Goal: Navigation & Orientation: Find specific page/section

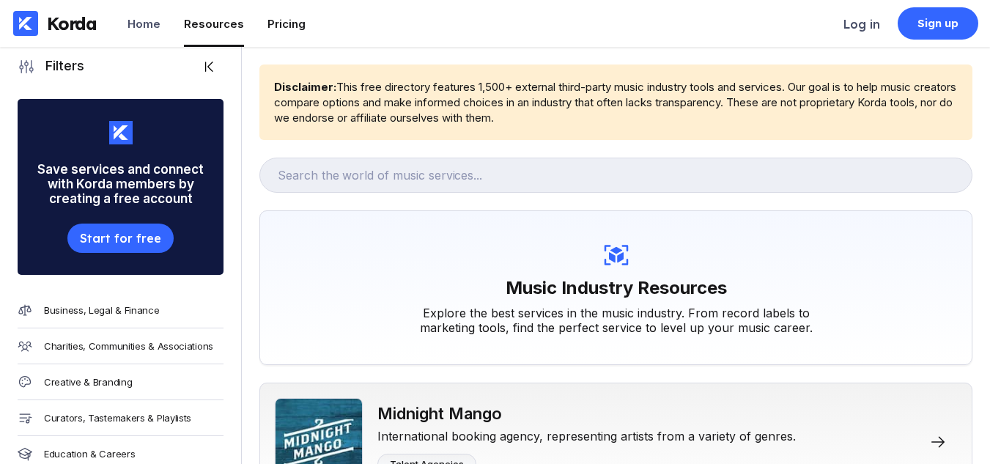
click at [267, 21] on div "Pricing" at bounding box center [286, 24] width 38 height 14
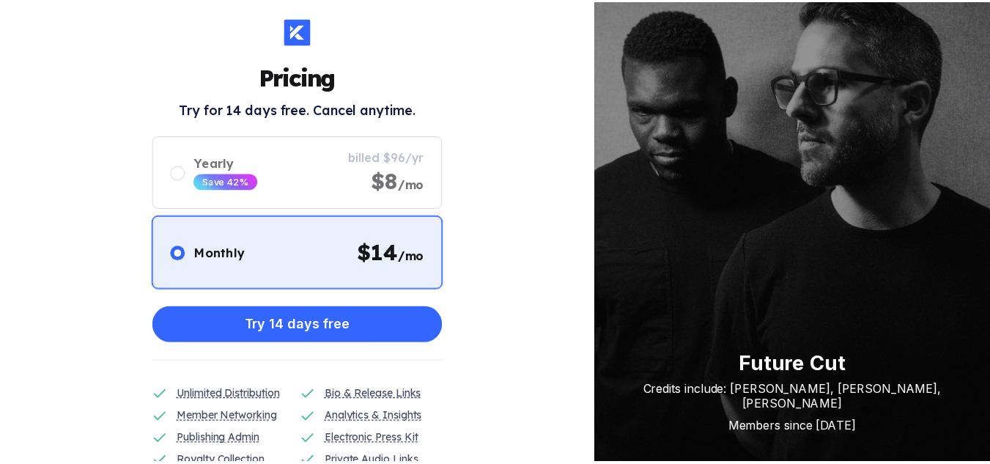
scroll to position [18, 0]
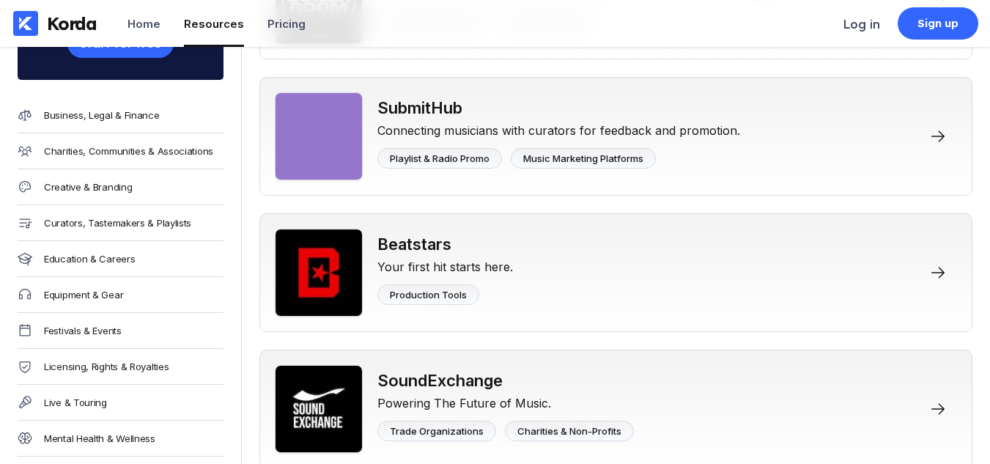
scroll to position [202, 0]
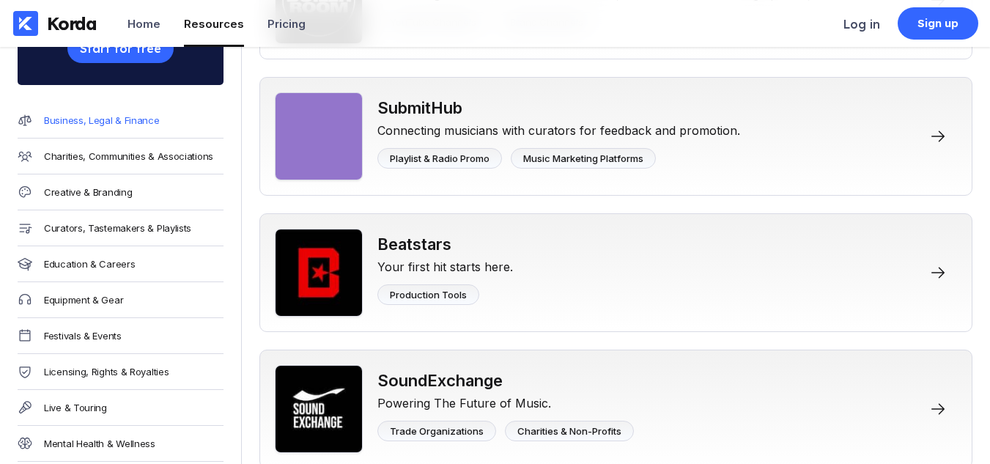
click at [98, 118] on div "Business, Legal & Finance" at bounding box center [102, 120] width 116 height 12
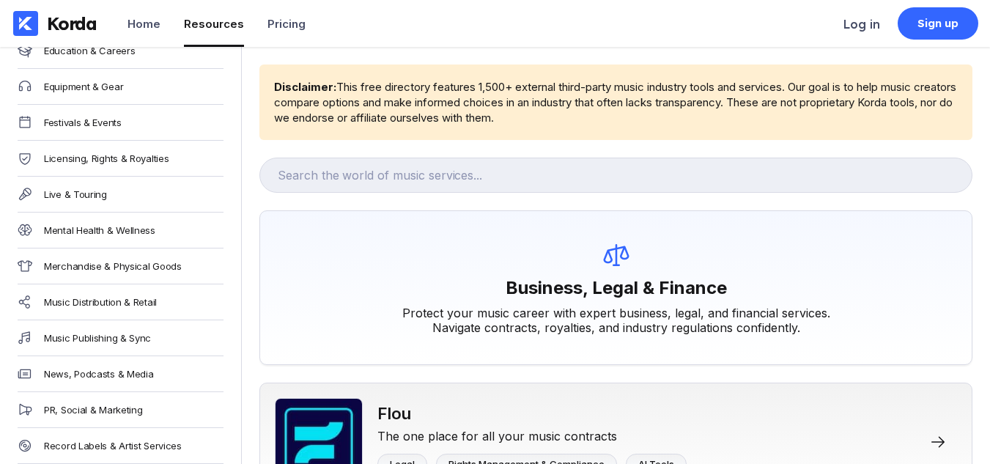
scroll to position [417, 0]
click at [91, 401] on div "PR, Social & Marketing" at bounding box center [121, 408] width 206 height 36
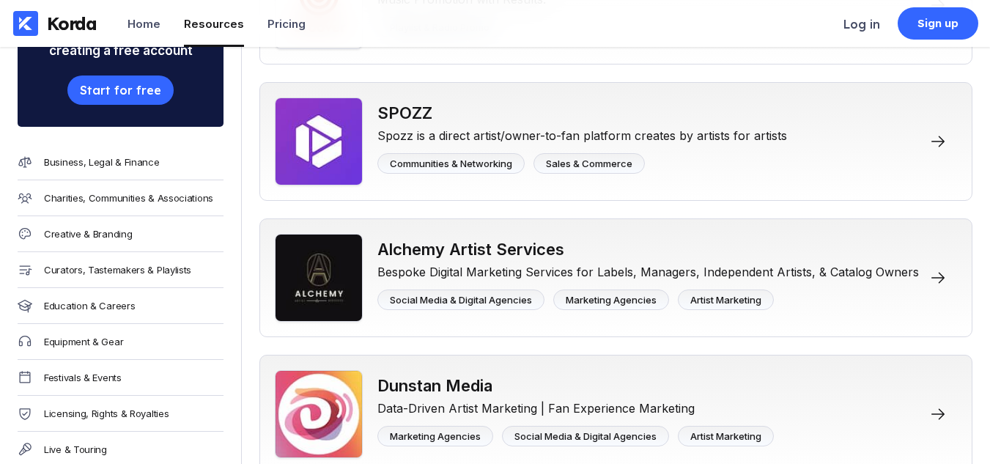
scroll to position [176, 0]
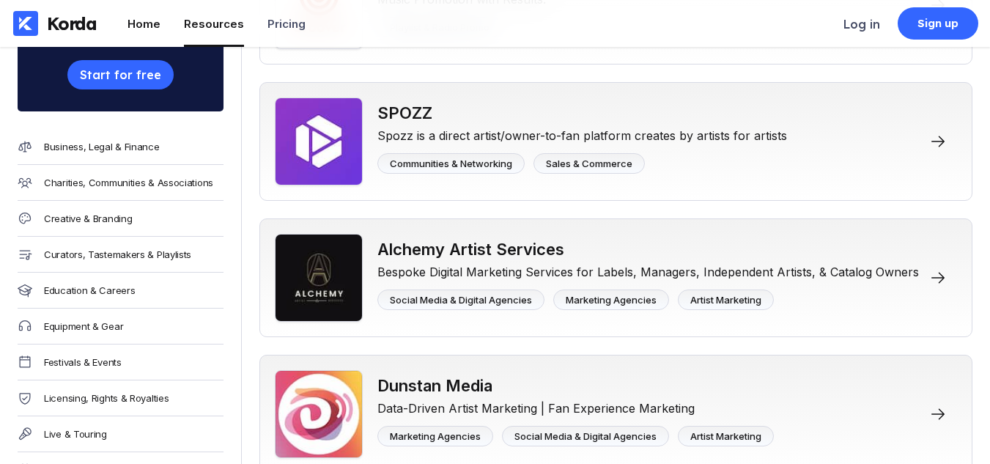
click at [139, 43] on li "Home" at bounding box center [143, 23] width 33 height 47
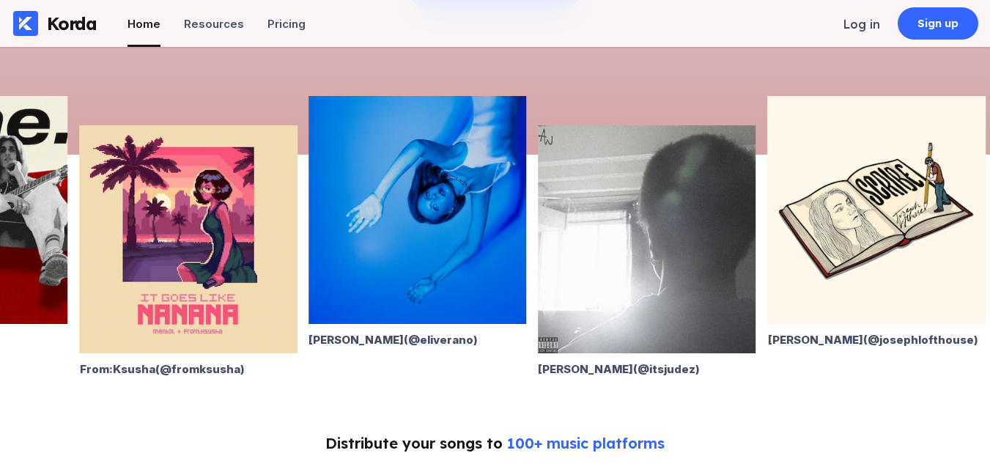
scroll to position [363, 0]
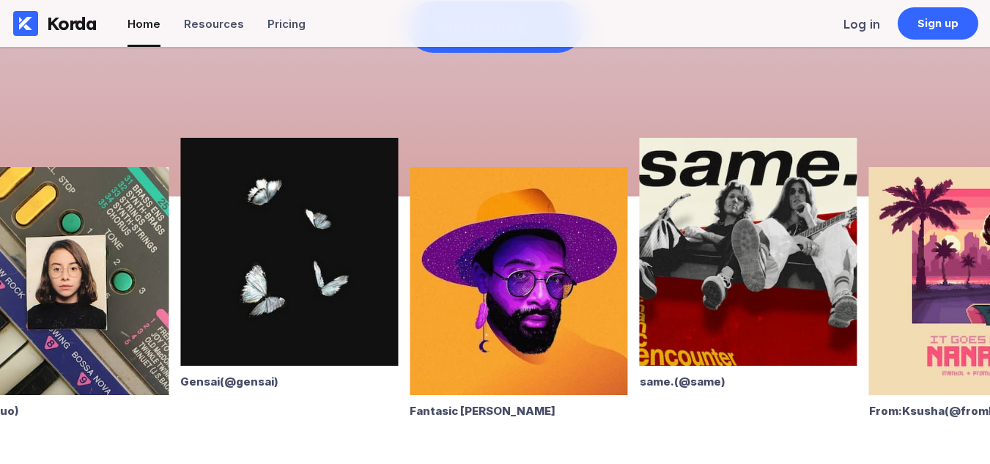
click at [679, 247] on img at bounding box center [748, 252] width 218 height 228
